Goal: Information Seeking & Learning: Learn about a topic

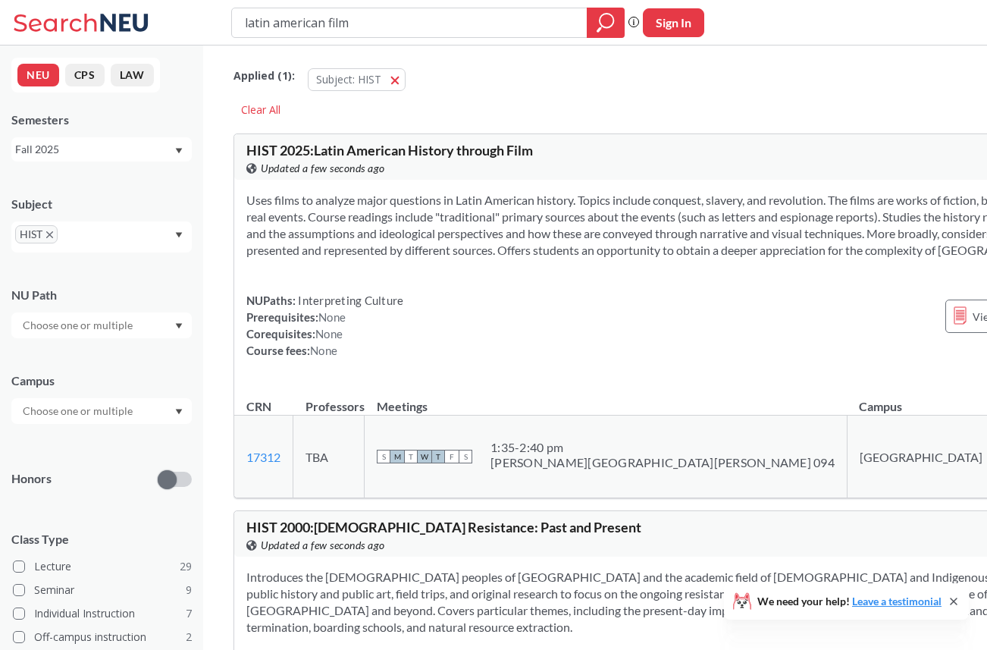
click at [391, 354] on div "NUPaths: Interpreting Culture Prerequisites: None Corequisites: None Course fee…" at bounding box center [324, 325] width 157 height 67
click at [394, 20] on input "latin american film" at bounding box center [409, 23] width 333 height 26
type input "history of [GEOGRAPHIC_DATA]"
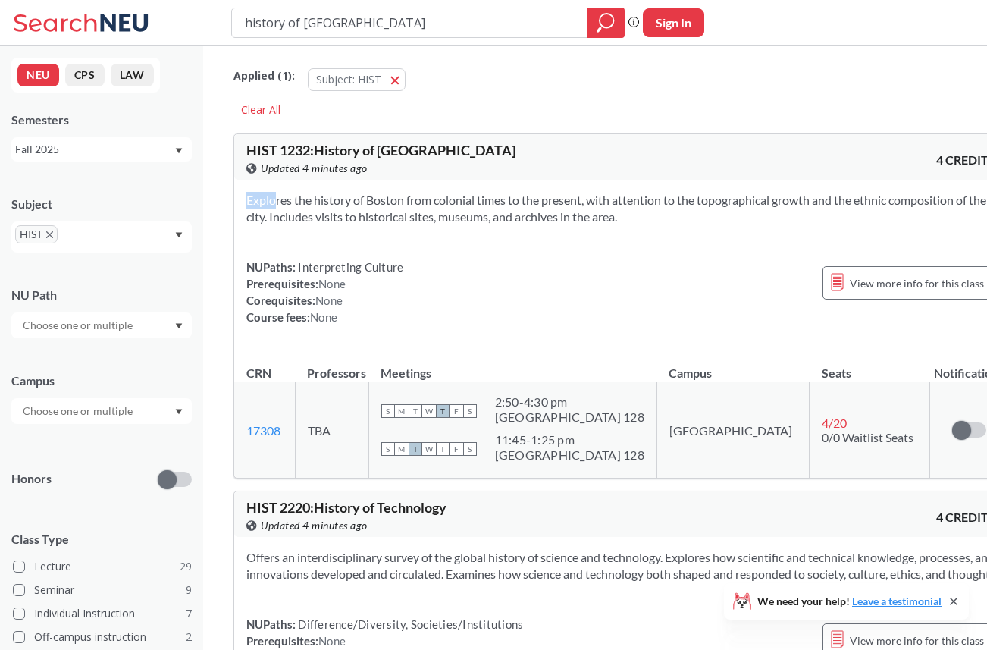
drag, startPoint x: 433, startPoint y: 180, endPoint x: 425, endPoint y: 231, distance: 51.4
click at [425, 231] on div "Explores the history of Boston from colonial times to the present, with attenti…" at bounding box center [621, 265] width 774 height 170
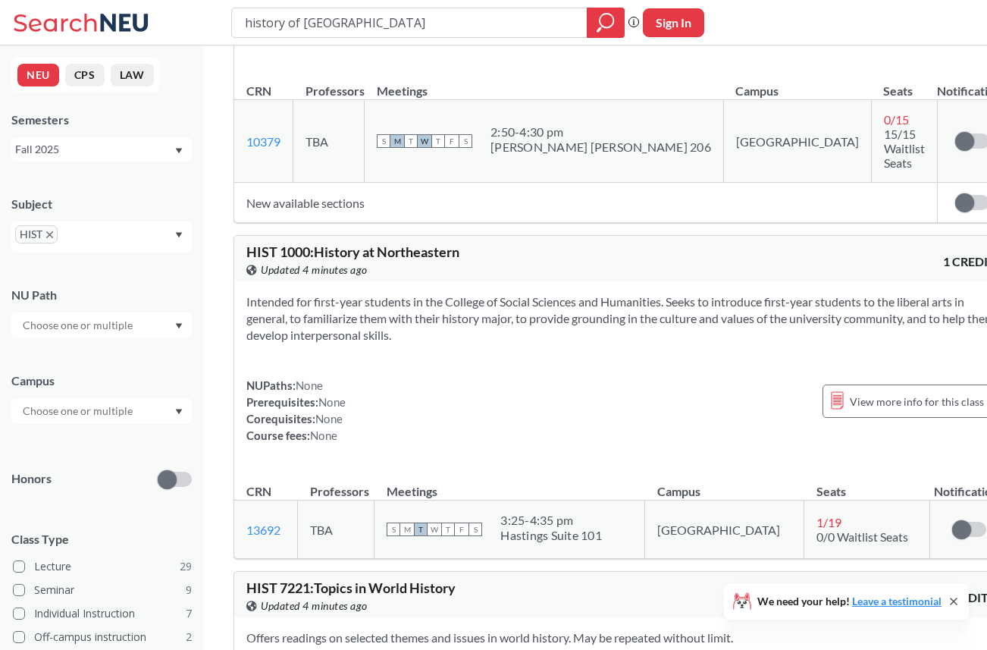
scroll to position [1929, 0]
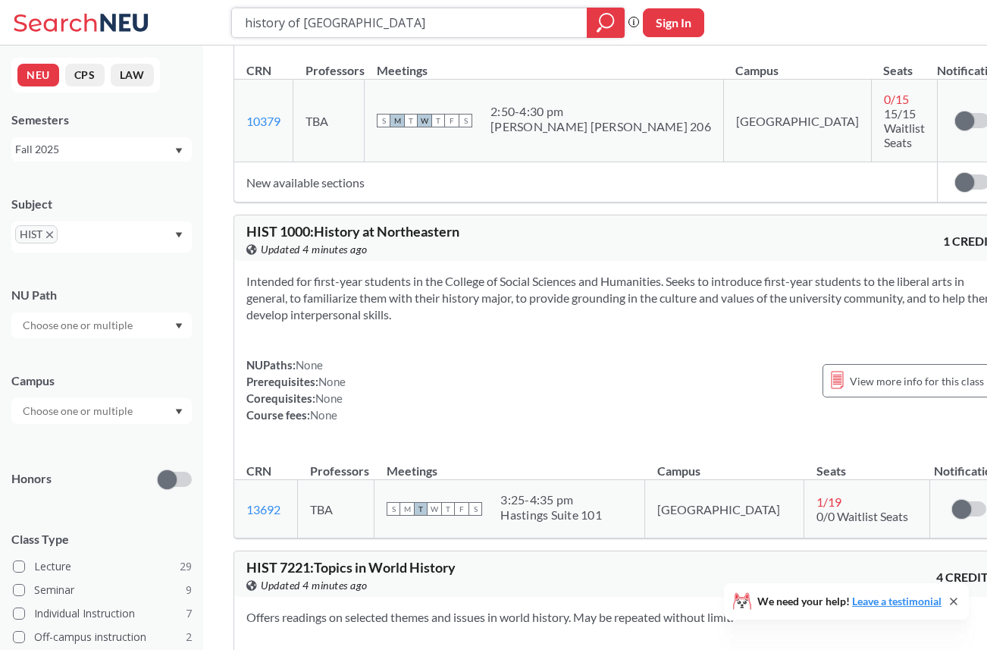
click at [372, 30] on input "history of [GEOGRAPHIC_DATA]" at bounding box center [409, 23] width 333 height 26
type input "dance"
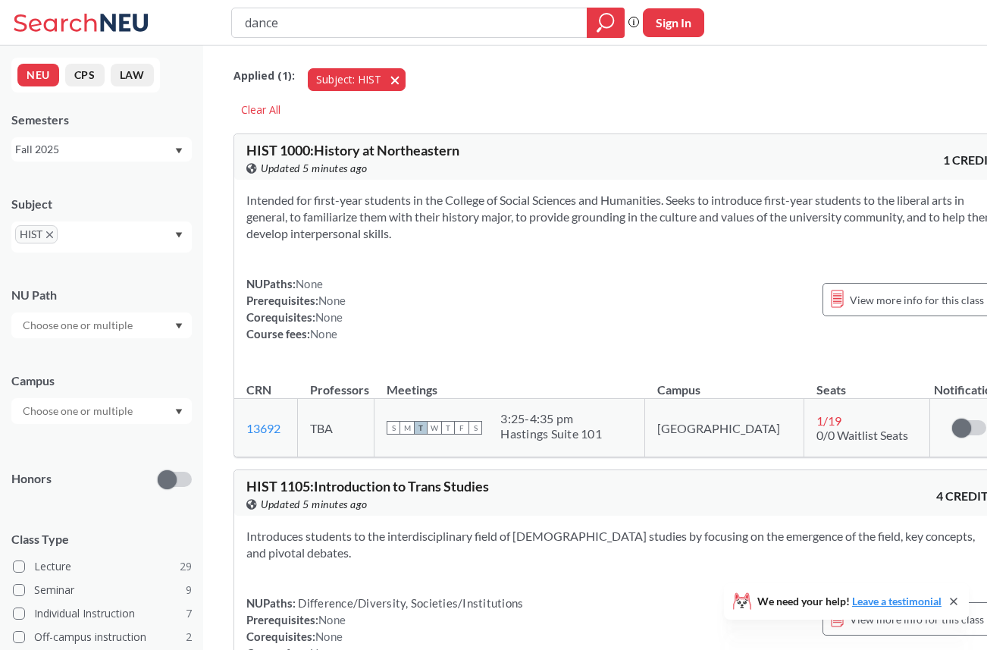
click at [400, 77] on span "button" at bounding box center [400, 79] width 0 height 14
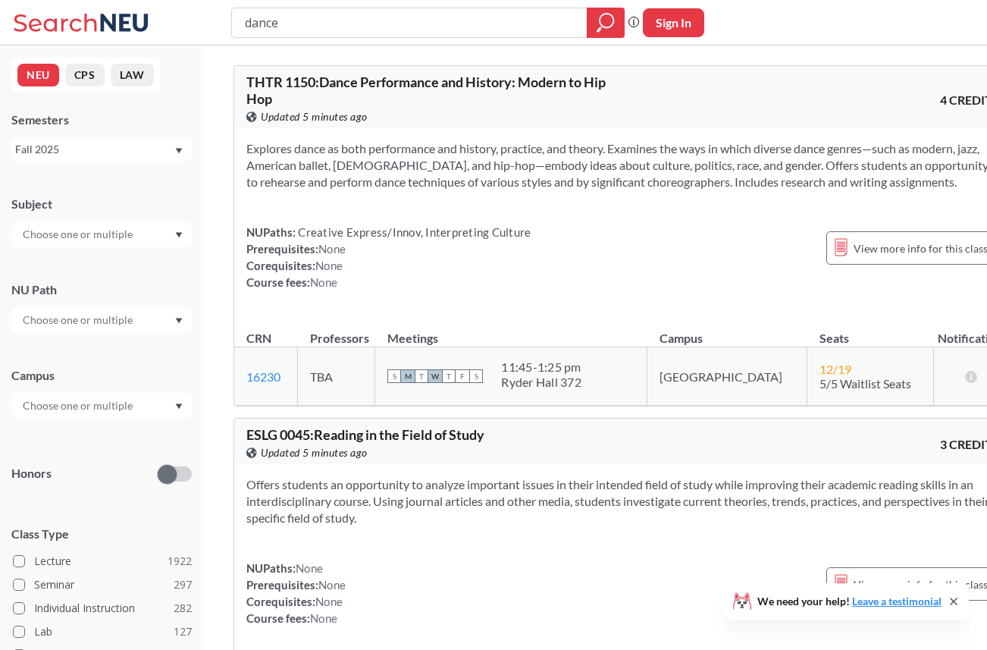
click at [386, 26] on input "dance" at bounding box center [409, 23] width 333 height 26
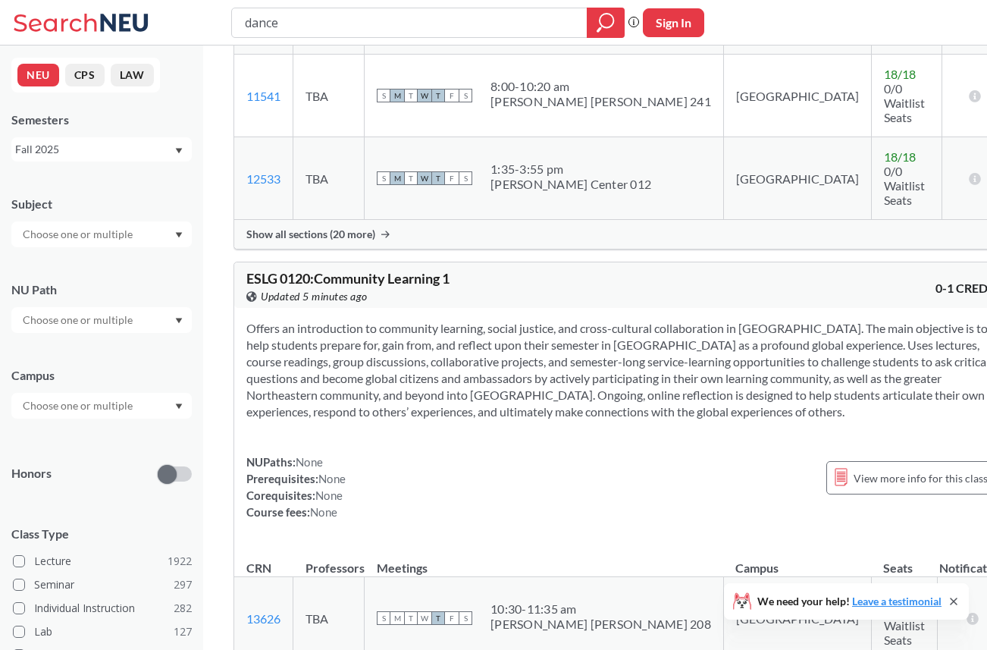
scroll to position [1870, 0]
click at [463, 322] on section "Offers an introduction to community learning, social justice, and cross-cultura…" at bounding box center [622, 372] width 753 height 100
click at [468, 322] on section "Offers an introduction to community learning, social justice, and cross-cultura…" at bounding box center [622, 372] width 753 height 100
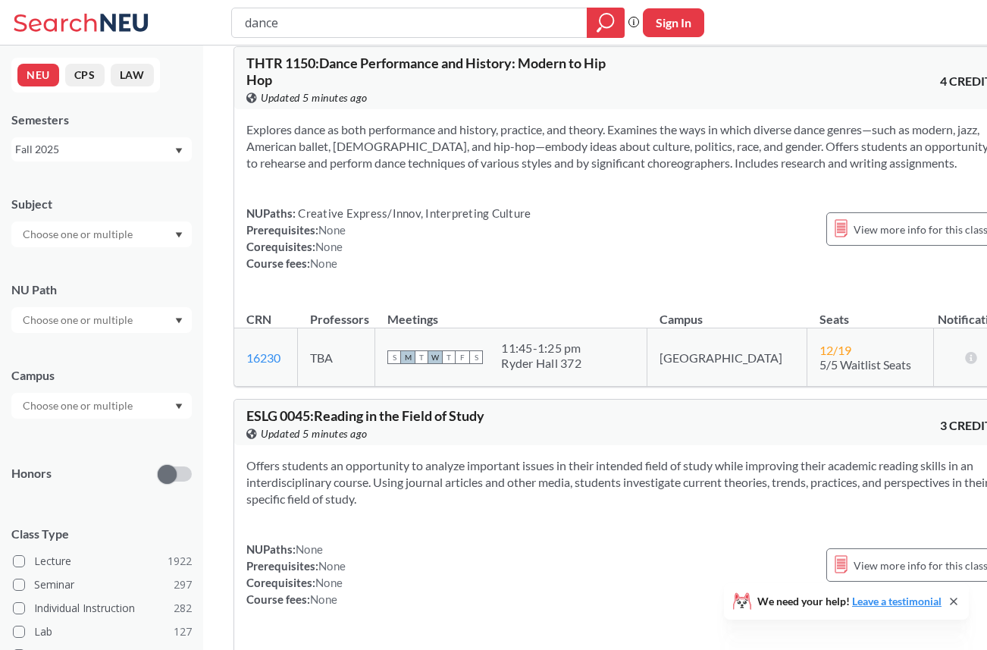
scroll to position [14, 0]
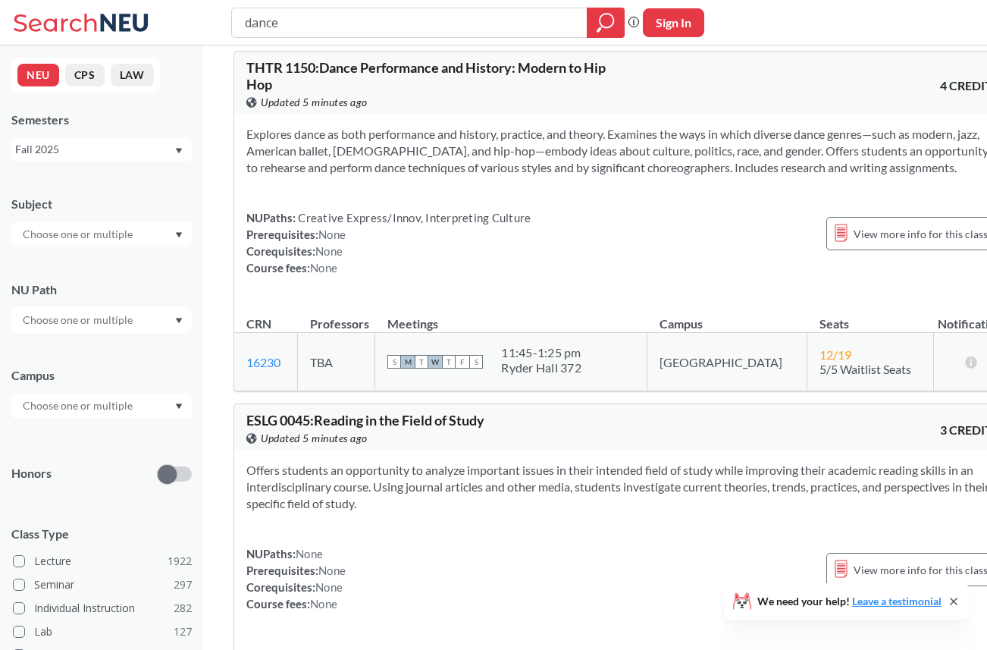
drag, startPoint x: 469, startPoint y: 180, endPoint x: 463, endPoint y: 121, distance: 59.5
click at [463, 121] on div "Explores dance as both performance and history, practice, and theory. Examines …" at bounding box center [622, 207] width 777 height 187
click at [89, 228] on input "text" at bounding box center [78, 234] width 127 height 18
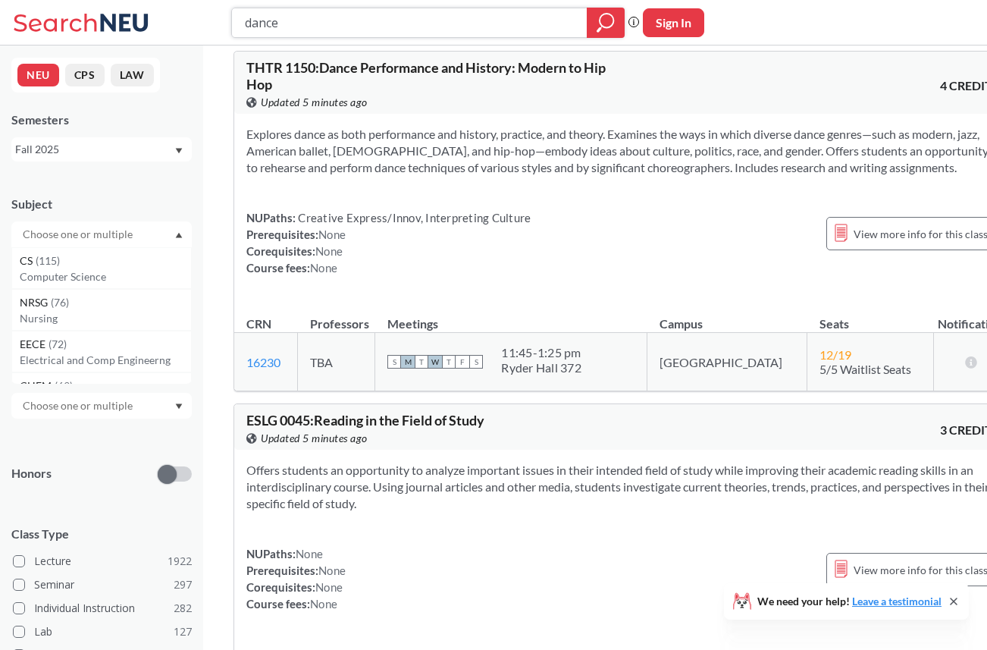
click at [311, 32] on input "dance" at bounding box center [409, 23] width 333 height 26
type input "podcast"
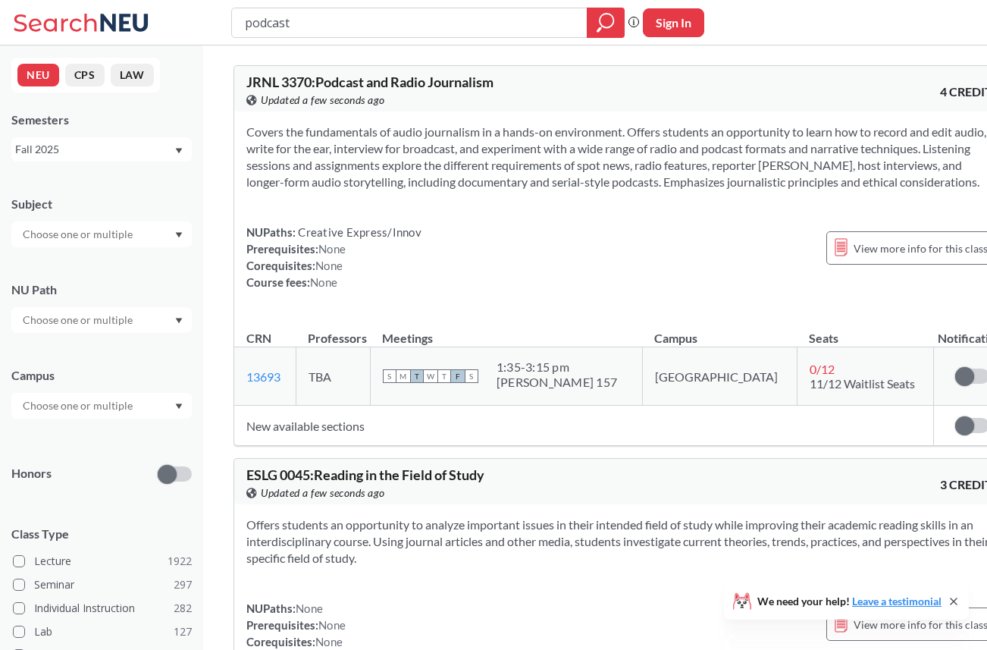
click at [375, 83] on span "JRNL 3370 : Podcast and Radio Journalism" at bounding box center [369, 82] width 247 height 17
click at [116, 229] on input "text" at bounding box center [78, 234] width 127 height 18
type input "tht"
click at [60, 283] on p "Theatre" at bounding box center [105, 276] width 171 height 15
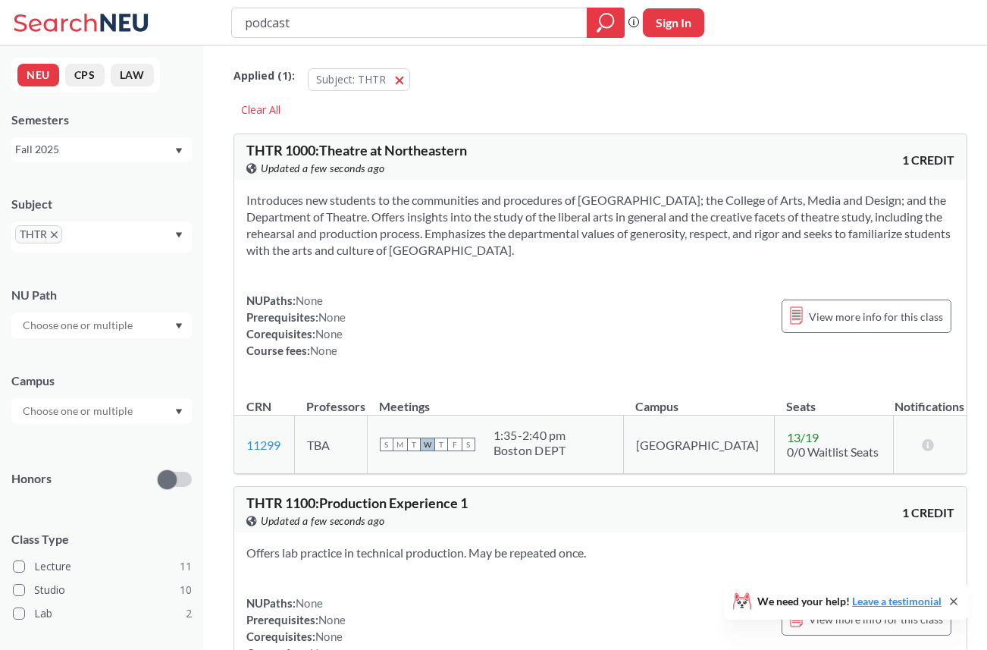
click at [314, 23] on input "podcast" at bounding box center [409, 23] width 333 height 26
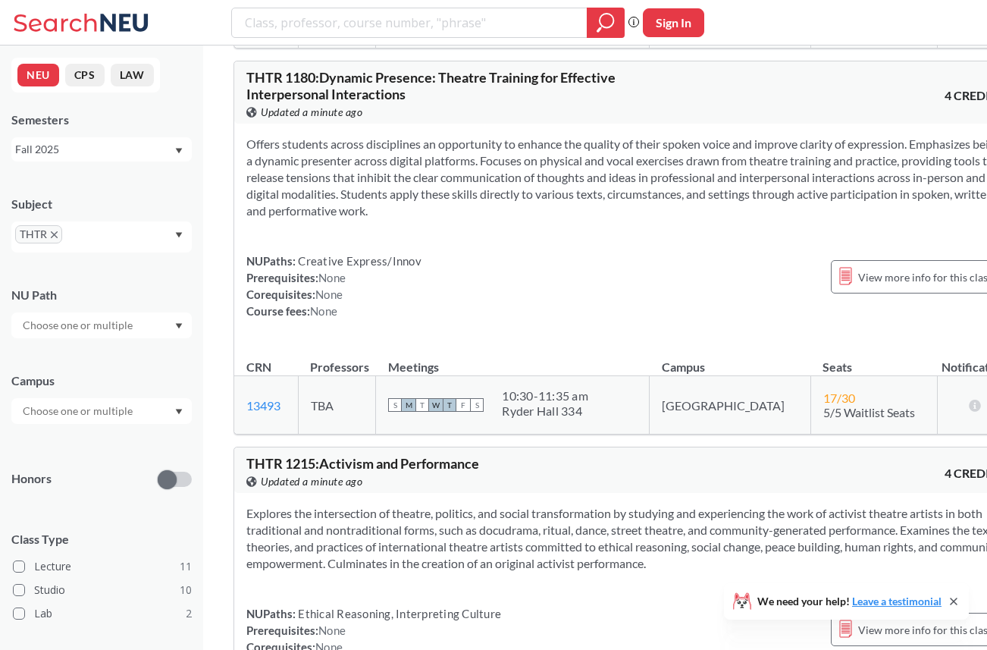
scroll to position [3227, 0]
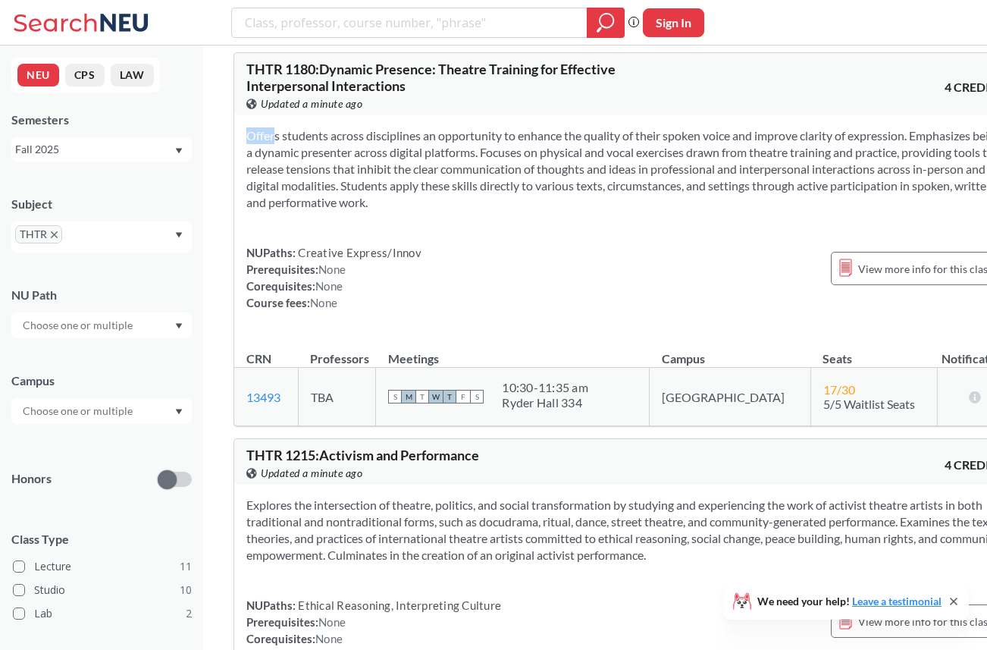
drag, startPoint x: 554, startPoint y: 141, endPoint x: 525, endPoint y: 246, distance: 108.6
click at [525, 246] on div "Offers students across disciplines an opportunity to enhance the quality of the…" at bounding box center [625, 225] width 782 height 220
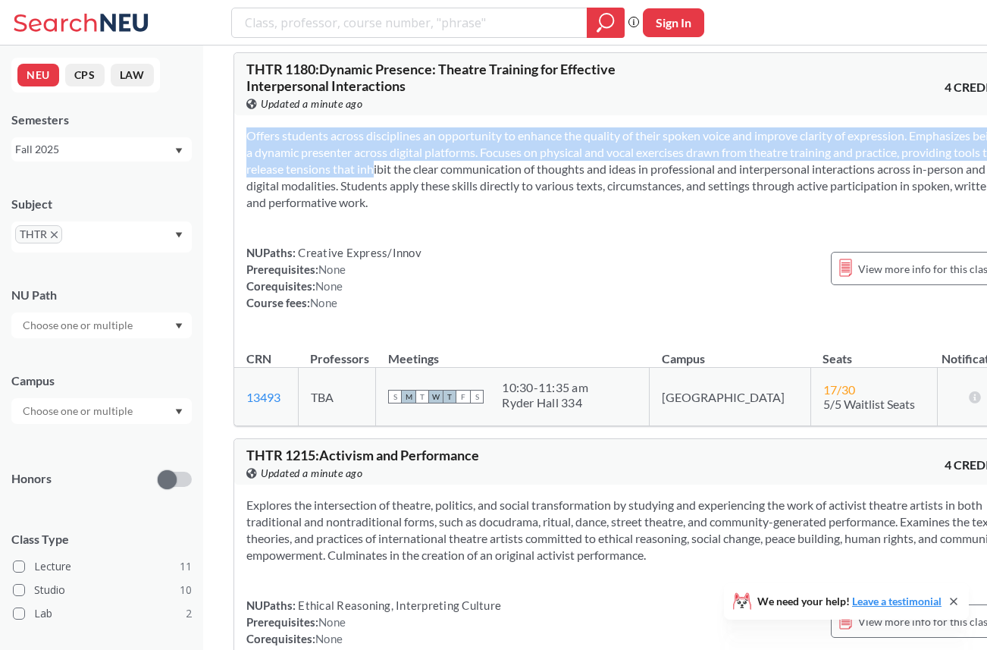
drag, startPoint x: 525, startPoint y: 246, endPoint x: 516, endPoint y: 196, distance: 50.1
click at [516, 196] on div "Offers students across disciplines an opportunity to enhance the quality of the…" at bounding box center [625, 225] width 782 height 220
click at [516, 196] on section "Offers students across disciplines an opportunity to enhance the quality of the…" at bounding box center [625, 168] width 758 height 83
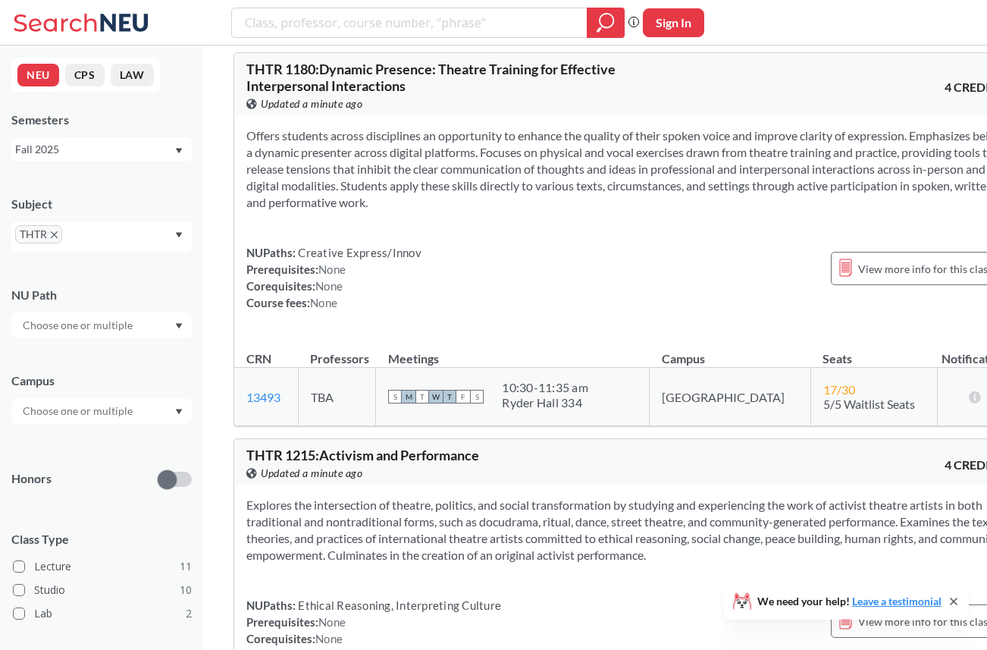
drag, startPoint x: 710, startPoint y: 217, endPoint x: 696, endPoint y: 142, distance: 76.3
click at [696, 142] on div "Offers students across disciplines an opportunity to enhance the quality of the…" at bounding box center [625, 225] width 782 height 220
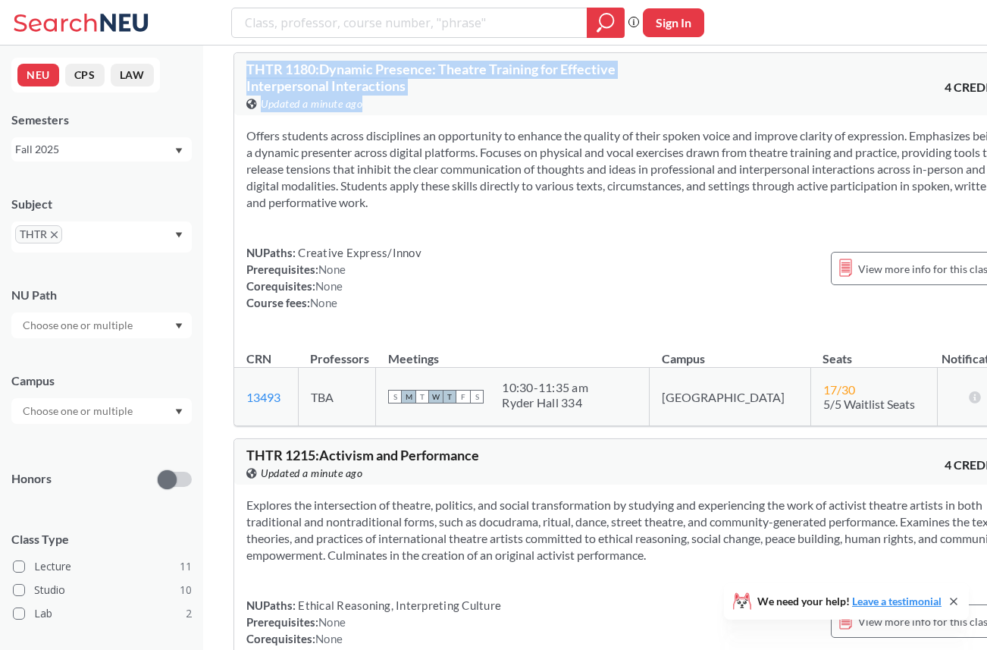
drag, startPoint x: 568, startPoint y: 117, endPoint x: 570, endPoint y: 74, distance: 43.3
click at [570, 73] on div "THTR 1180 : Dynamic Presence: Theatre Training for Effective Interpersonal Inte…" at bounding box center [625, 239] width 783 height 374
click at [570, 74] on div "THTR 1180 : Dynamic Presence: Theatre Training for Effective Interpersonal Inte…" at bounding box center [625, 239] width 783 height 374
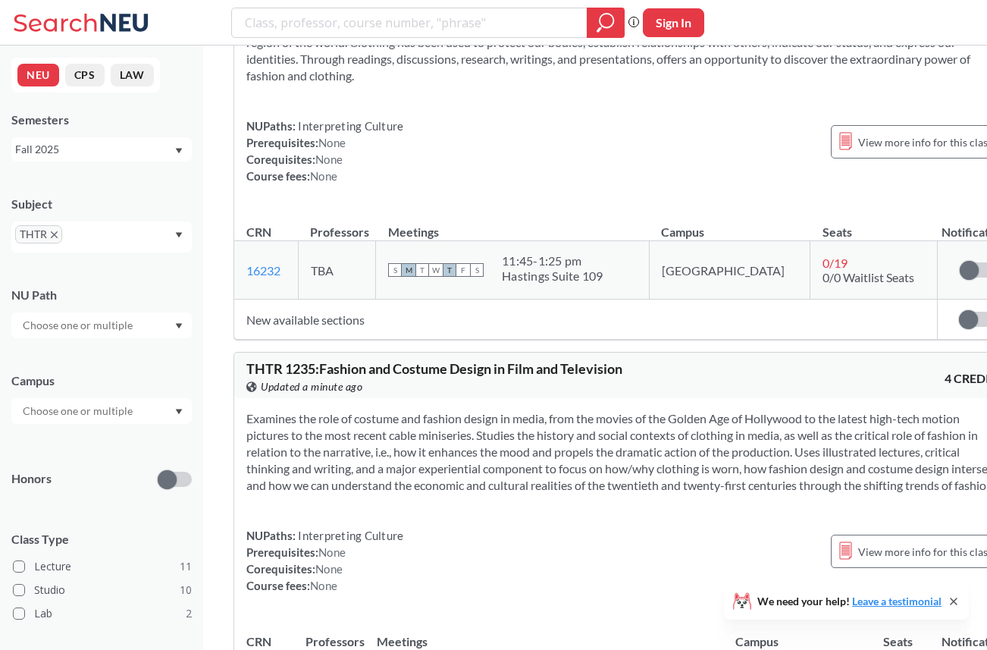
scroll to position [4077, 0]
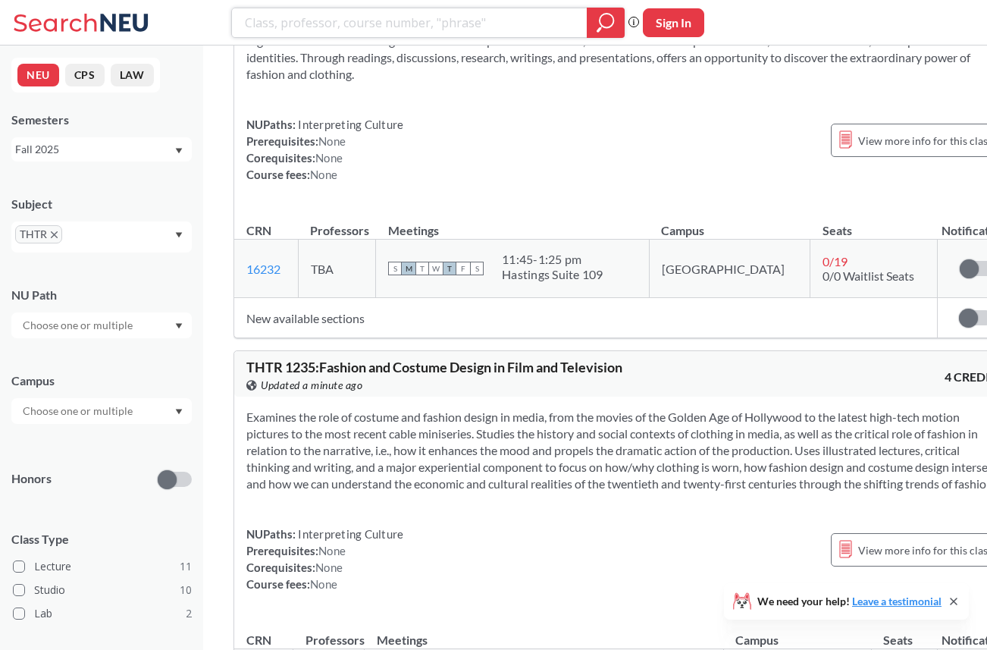
click at [451, 14] on input "search" at bounding box center [409, 23] width 333 height 26
type input "improv"
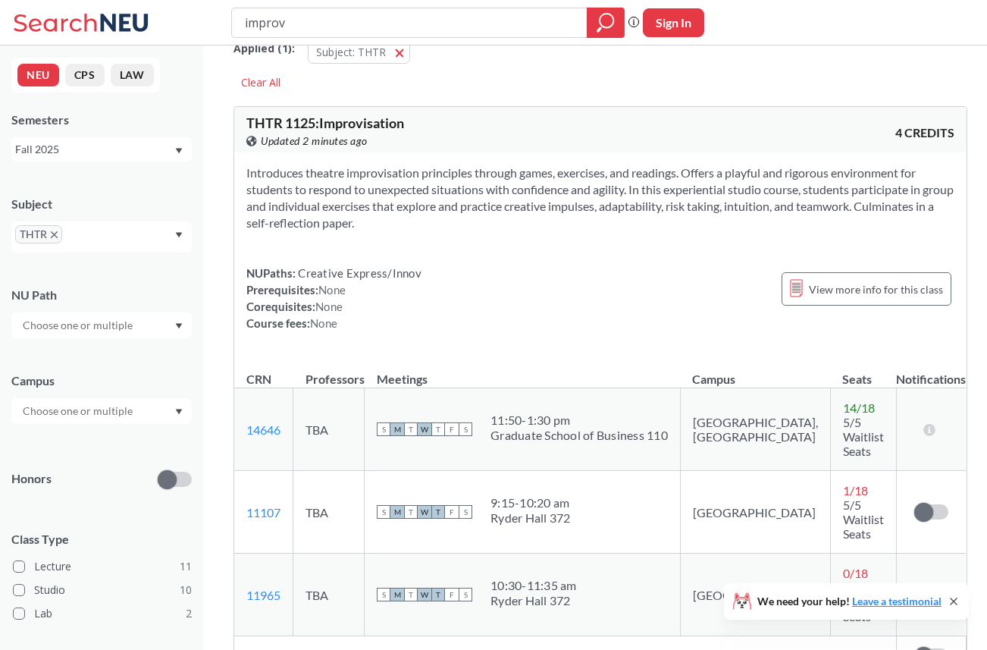
scroll to position [29, 0]
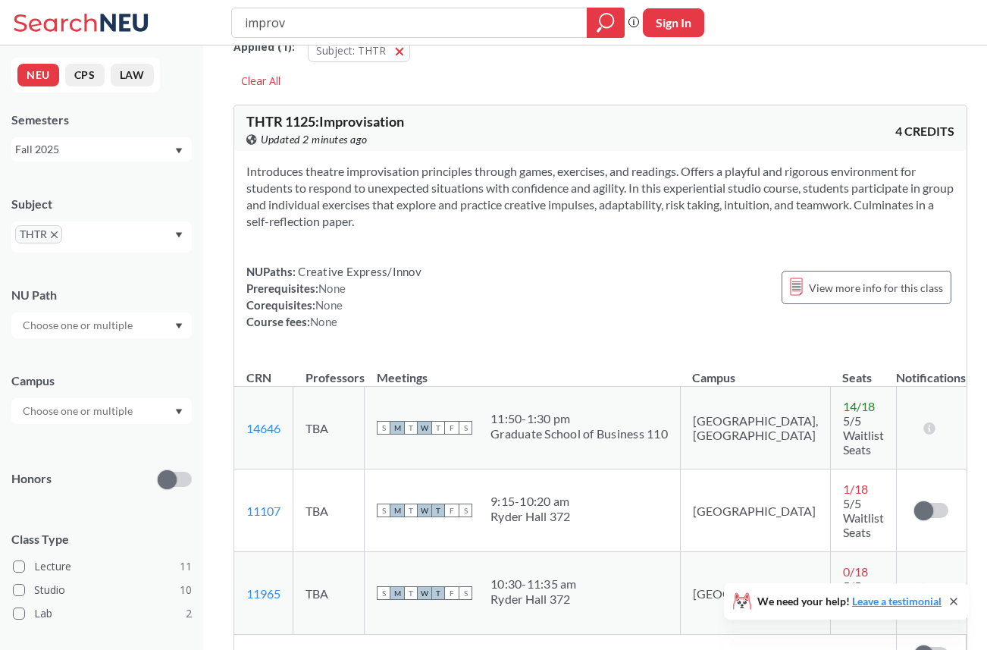
drag, startPoint x: 453, startPoint y: 162, endPoint x: 445, endPoint y: 220, distance: 58.1
click at [446, 221] on div "Introduces theatre improvisation principles through games, exercises, and readi…" at bounding box center [600, 252] width 733 height 203
click at [445, 220] on section "Introduces theatre improvisation principles through games, exercises, and readi…" at bounding box center [600, 196] width 708 height 67
drag, startPoint x: 454, startPoint y: 221, endPoint x: 454, endPoint y: 210, distance: 10.6
click at [454, 210] on section "Introduces theatre improvisation principles through games, exercises, and readi…" at bounding box center [600, 196] width 708 height 67
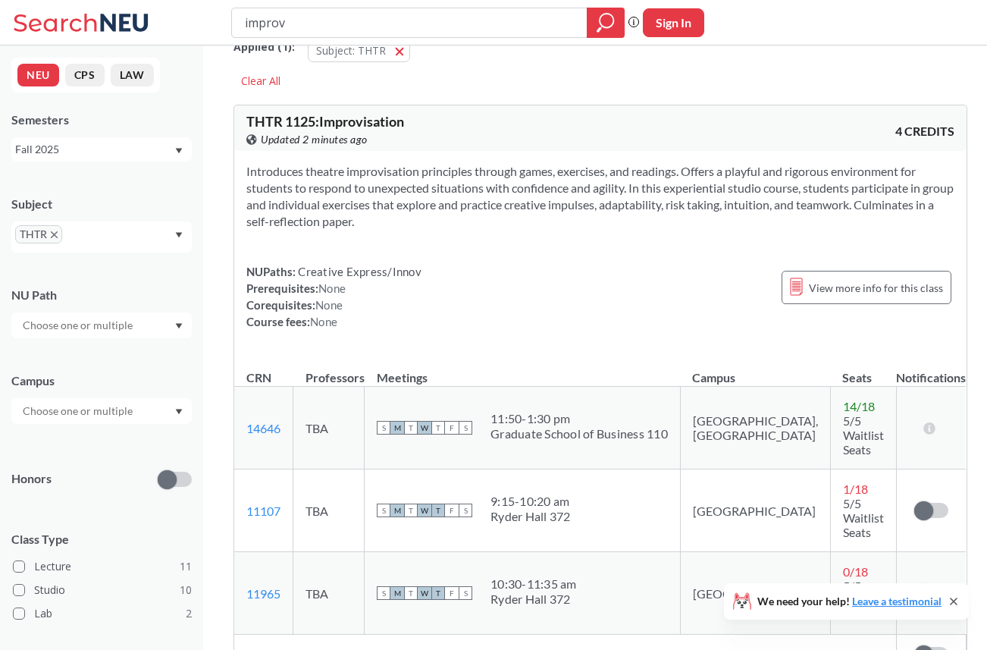
click at [454, 210] on section "Introduces theatre improvisation principles through games, exercises, and readi…" at bounding box center [600, 196] width 708 height 67
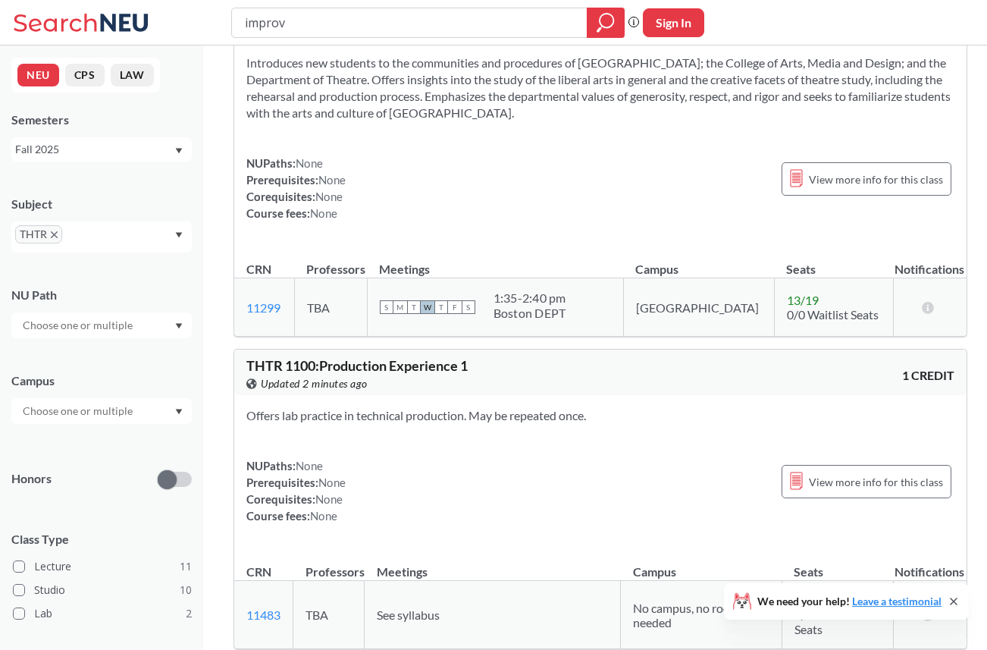
scroll to position [761, 0]
